Goal: Check status: Check status

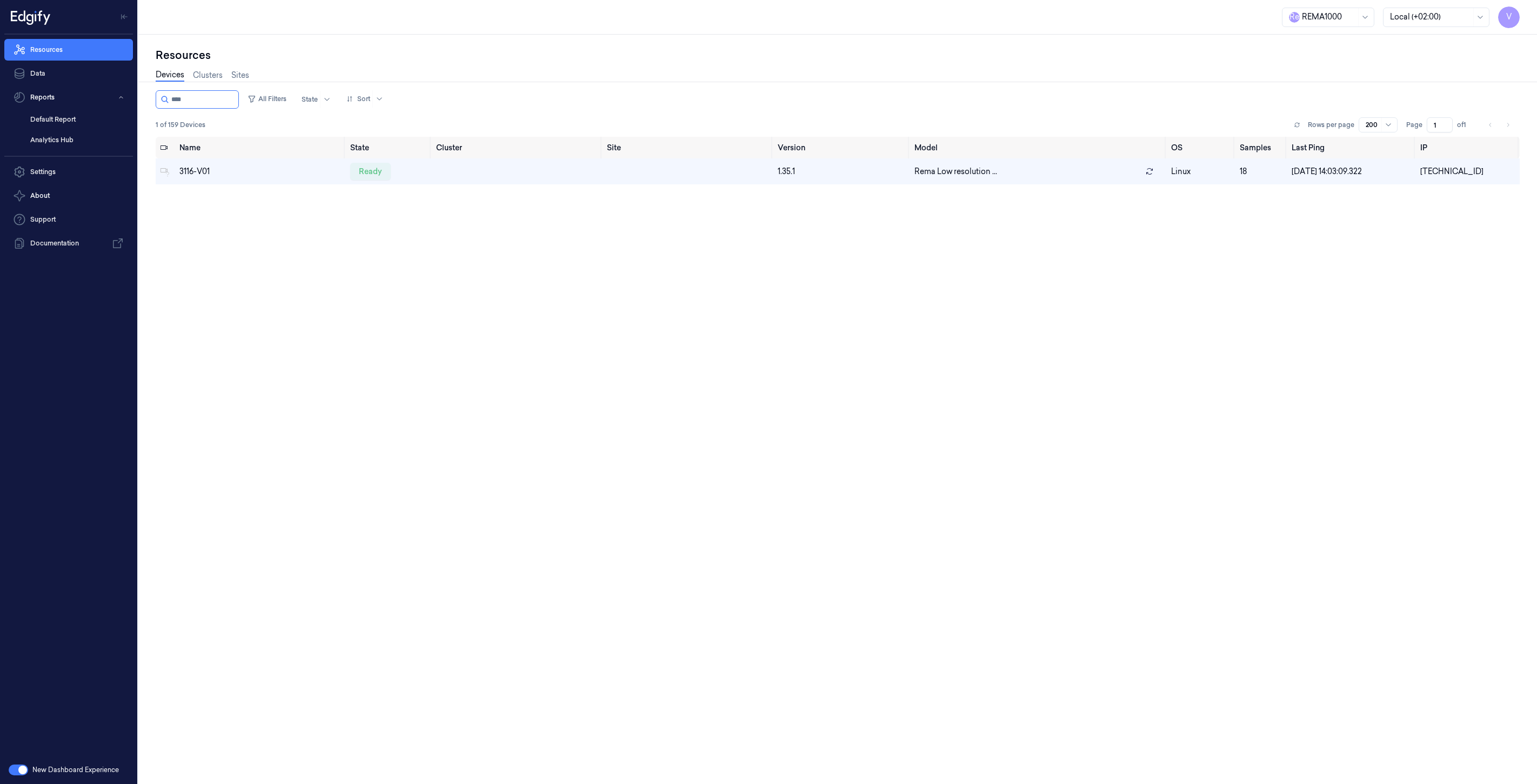
click at [46, 53] on link "Resources" at bounding box center [68, 50] width 129 height 22
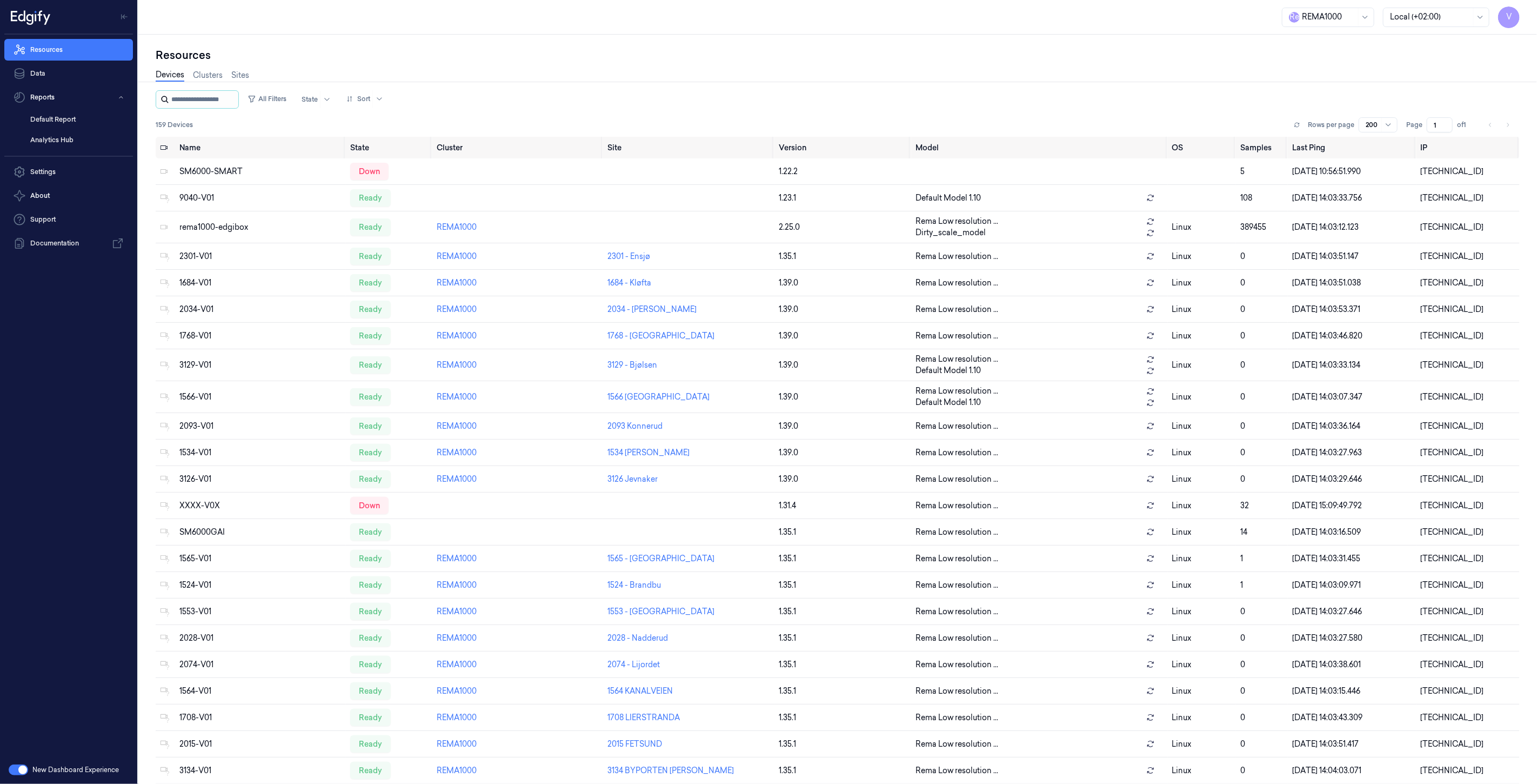
click at [206, 98] on input "string" at bounding box center [203, 100] width 65 height 18
click at [225, 105] on input "string" at bounding box center [203, 100] width 65 height 18
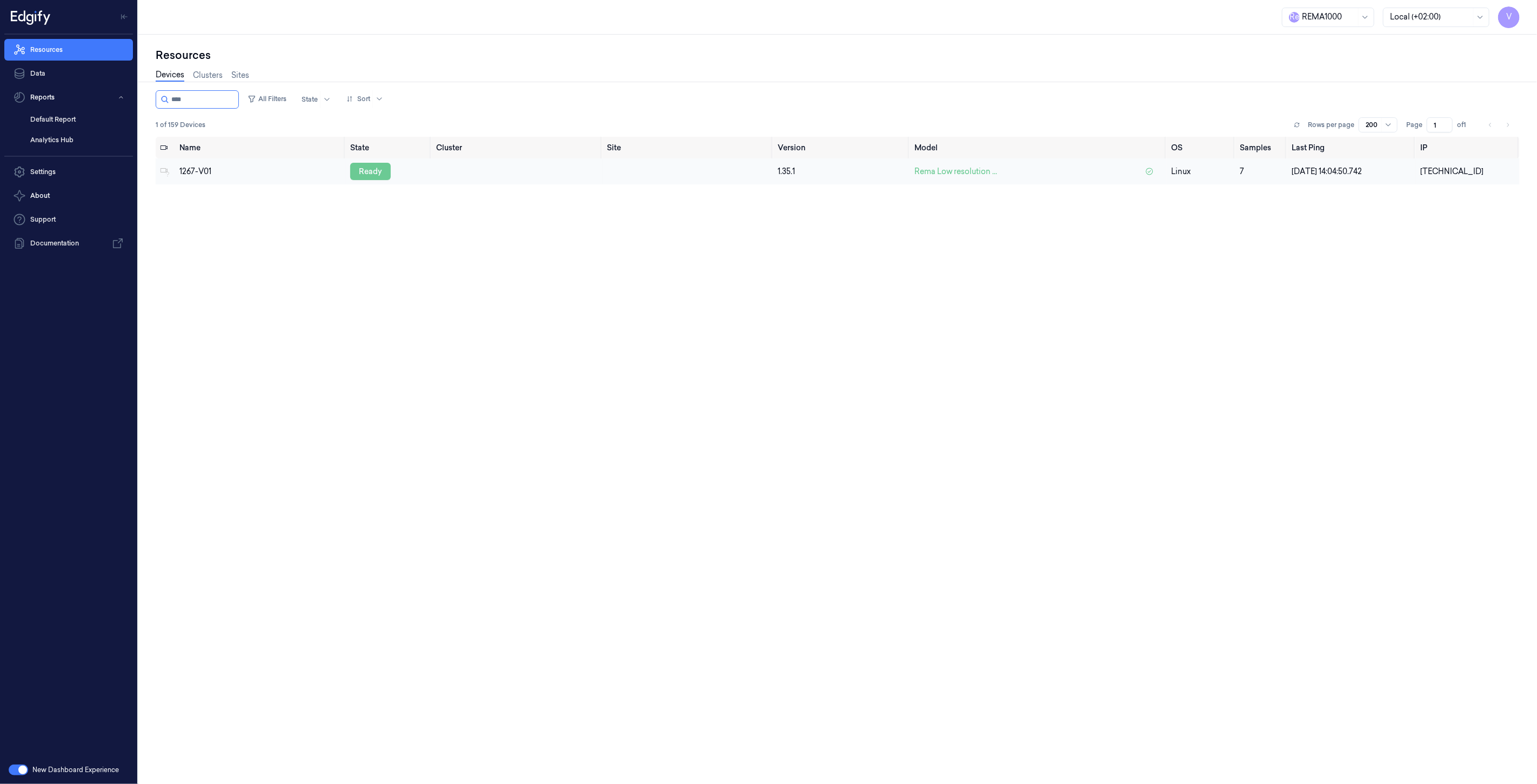
click at [374, 167] on div "ready" at bounding box center [370, 171] width 41 height 18
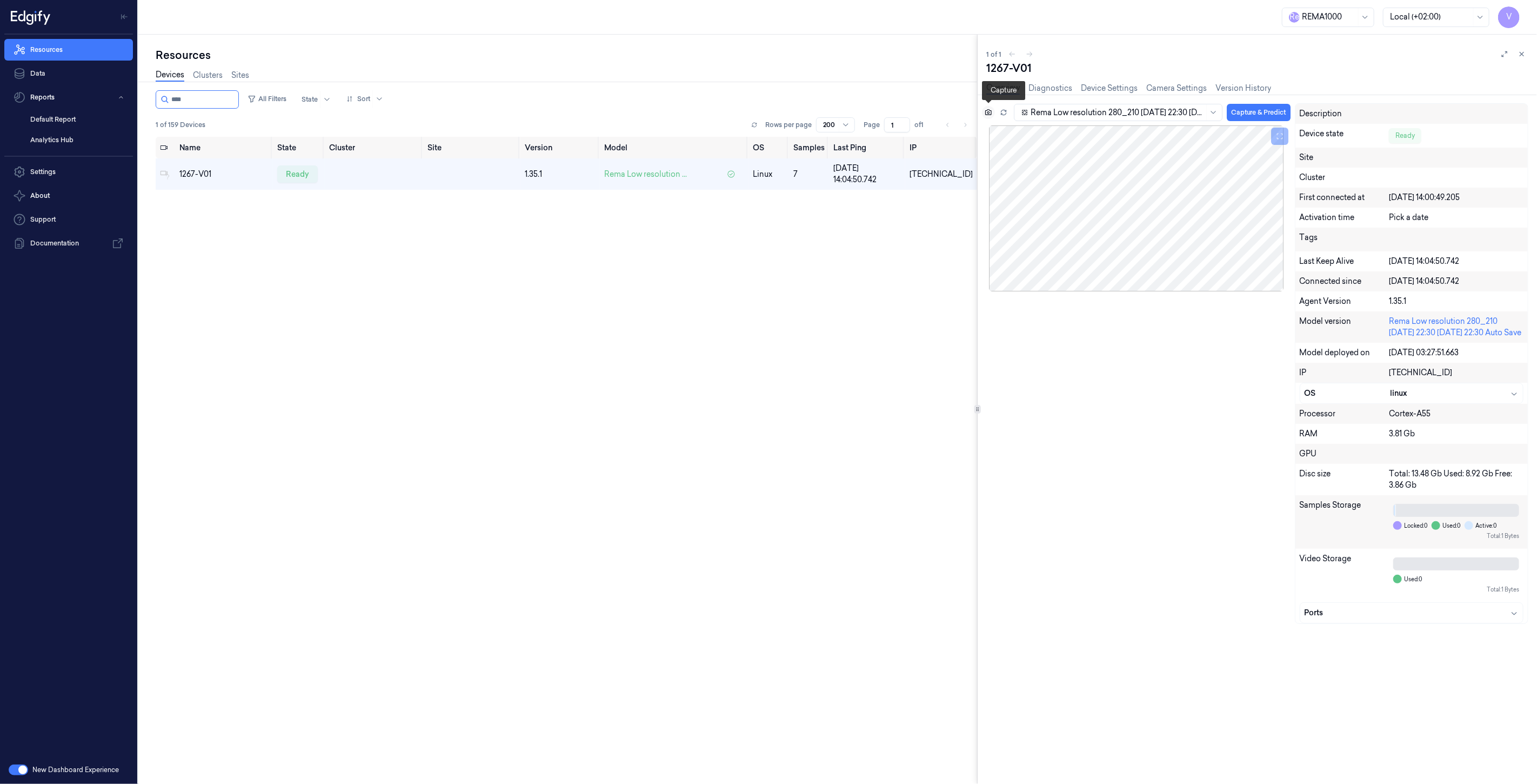
click at [985, 113] on icon at bounding box center [988, 112] width 7 height 7
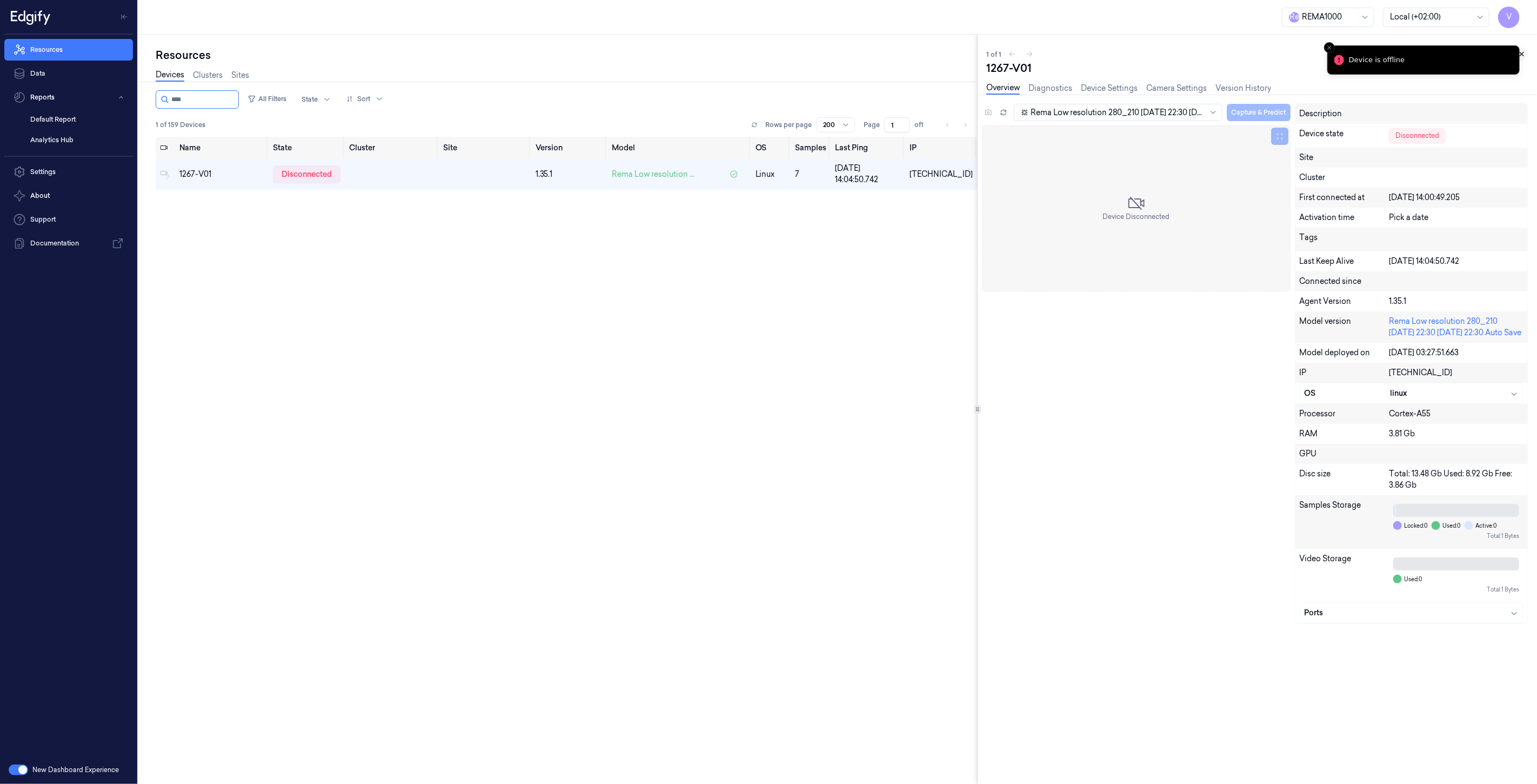
click at [1526, 51] on icon at bounding box center [1522, 54] width 7 height 7
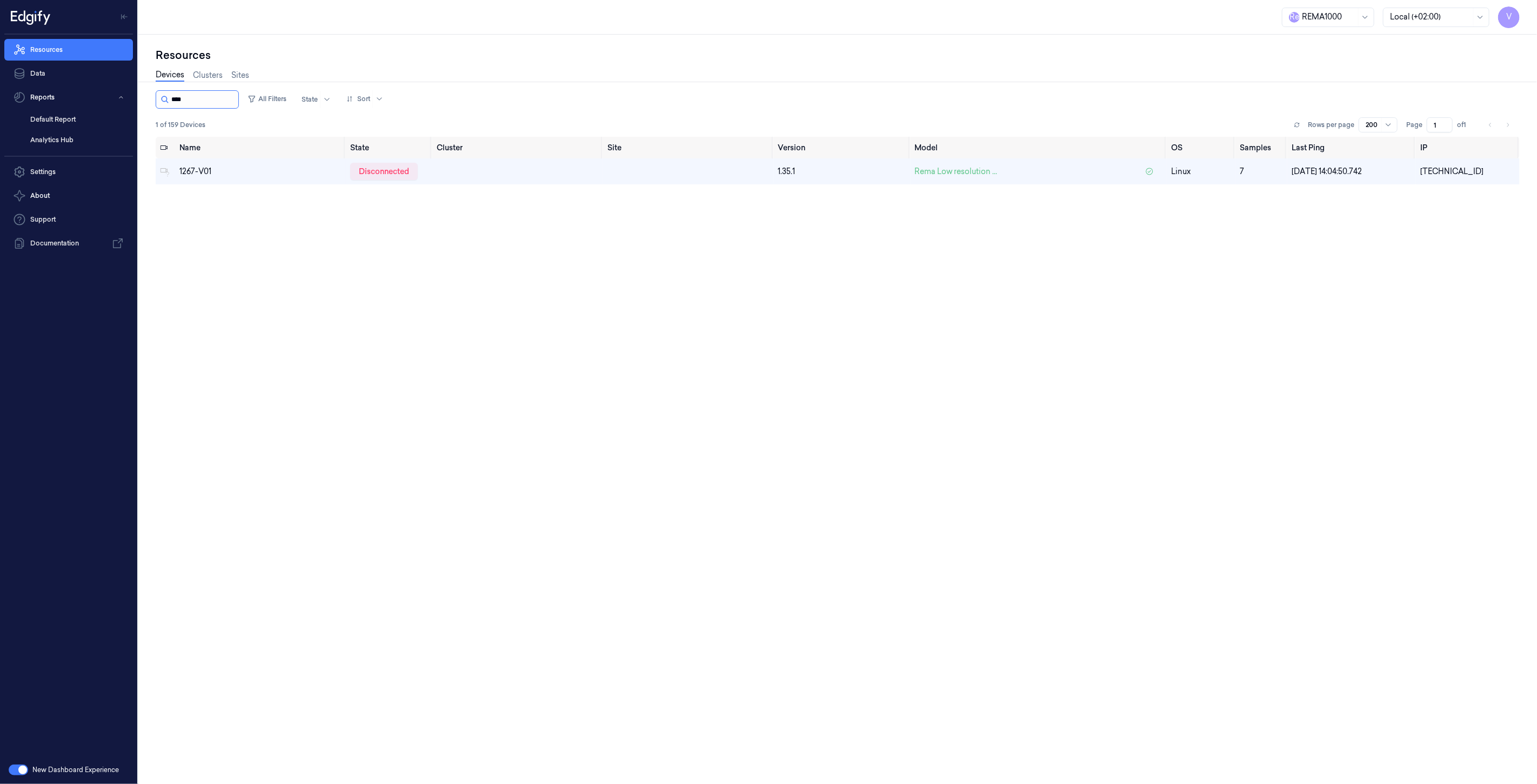
click at [201, 98] on input "string" at bounding box center [203, 100] width 65 height 18
click at [216, 99] on input "string" at bounding box center [203, 100] width 65 height 18
drag, startPoint x: 210, startPoint y: 98, endPoint x: 78, endPoint y: 99, distance: 132.0
click at [78, 99] on div "V Resources Data Reports Default Report Analytics Hub Settings About Support Do…" at bounding box center [768, 392] width 1537 height 784
type input "****"
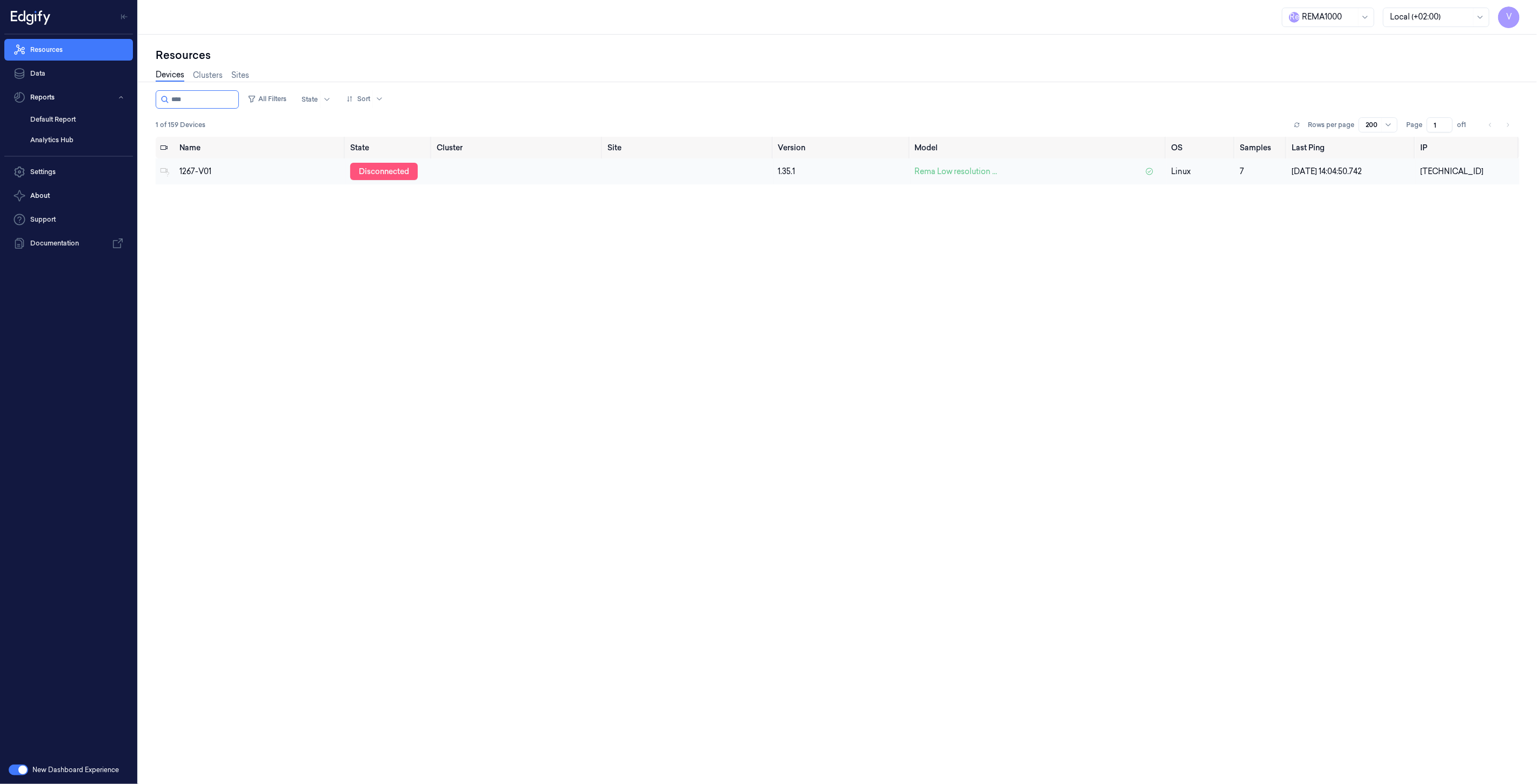
click at [377, 166] on div "disconnected" at bounding box center [384, 171] width 67 height 18
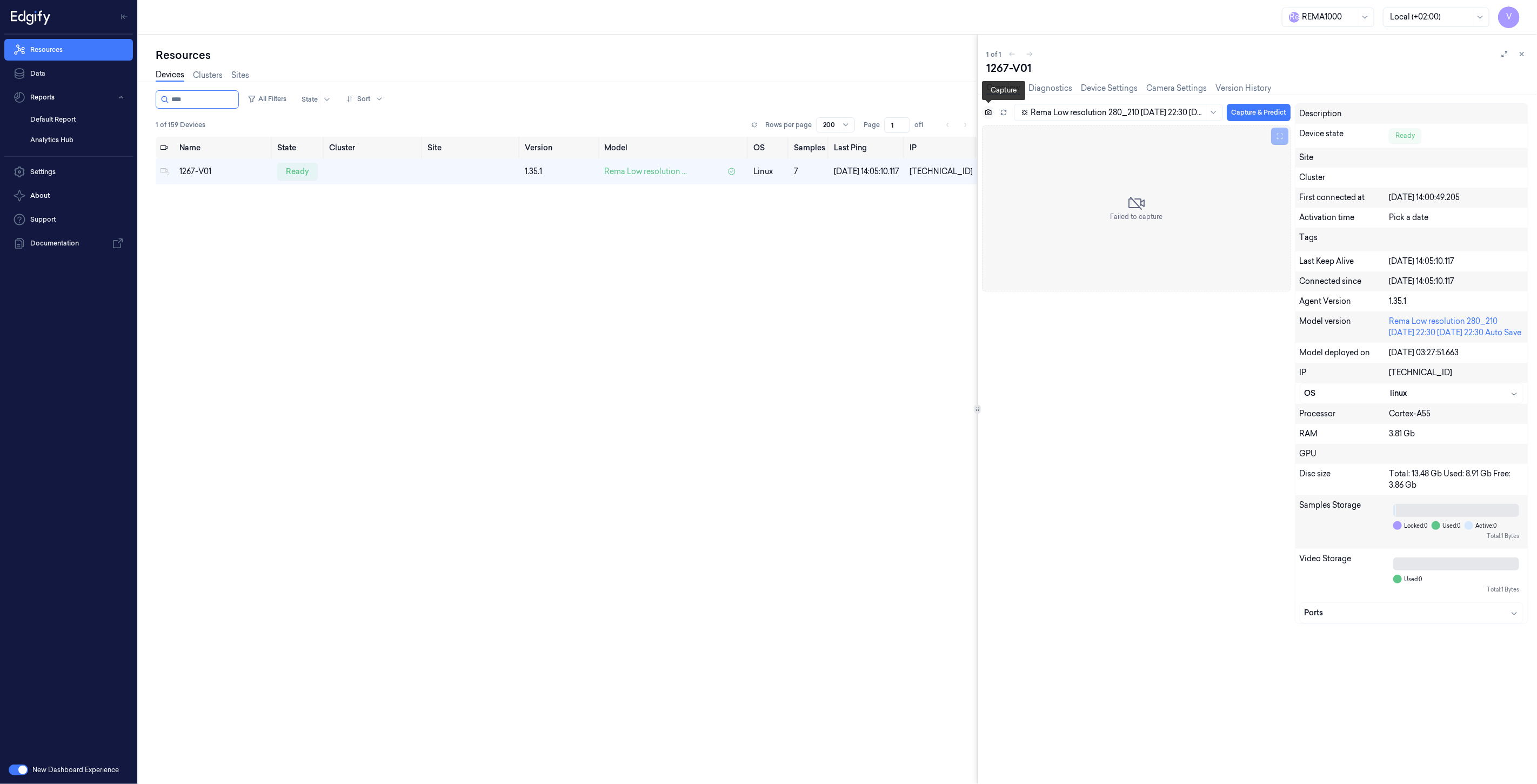
click at [986, 111] on icon at bounding box center [989, 111] width 6 height 6
click at [988, 114] on icon at bounding box center [988, 112] width 7 height 7
click at [1521, 56] on icon at bounding box center [1523, 54] width 4 height 4
